Goal: Find specific page/section: Find specific page/section

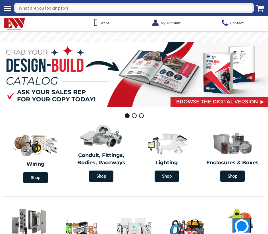
click at [236, 24] on span "Contact" at bounding box center [236, 23] width 13 height 10
click at [237, 23] on span "Contact" at bounding box center [236, 23] width 13 height 10
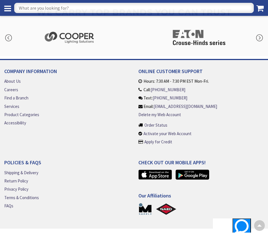
scroll to position [929, 0]
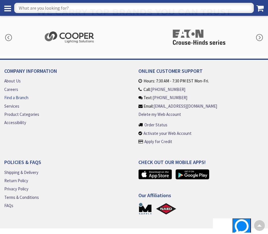
click at [22, 97] on link "Find a Branch" at bounding box center [16, 98] width 24 height 6
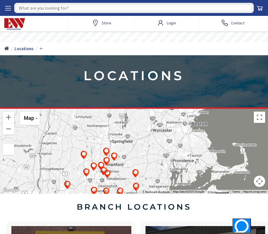
drag, startPoint x: 194, startPoint y: 135, endPoint x: 143, endPoint y: 166, distance: 59.2
click at [143, 166] on div at bounding box center [134, 151] width 268 height 85
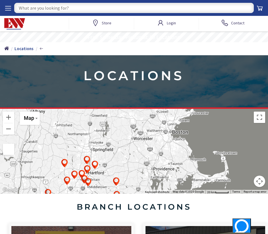
drag, startPoint x: 174, startPoint y: 144, endPoint x: 144, endPoint y: 159, distance: 33.9
click at [144, 159] on div at bounding box center [134, 151] width 268 height 85
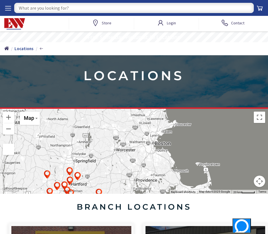
click at [132, 153] on div at bounding box center [134, 151] width 268 height 85
